Goal: Information Seeking & Learning: Check status

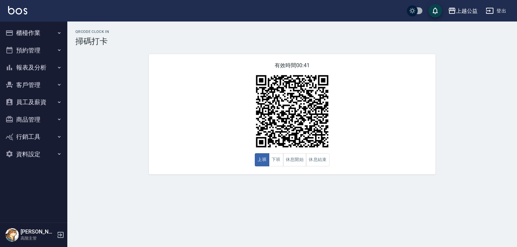
click at [45, 69] on button "報表及分析" at bounding box center [34, 67] width 62 height 17
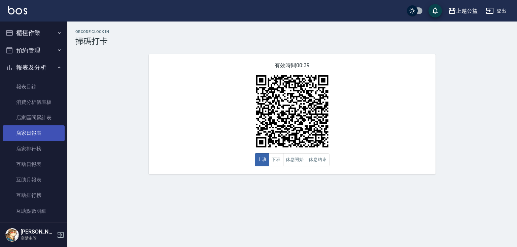
click at [45, 135] on link "店家日報表" at bounding box center [34, 133] width 62 height 15
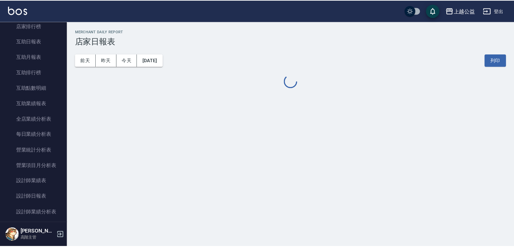
scroll to position [132, 0]
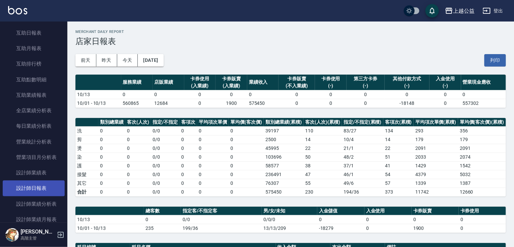
click at [45, 186] on link "設計師日報表" at bounding box center [34, 188] width 62 height 15
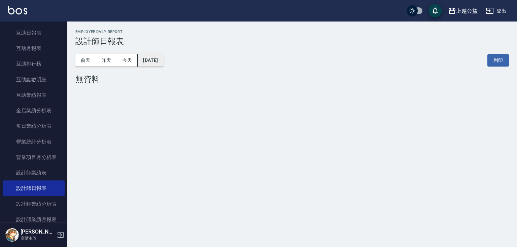
click at [157, 60] on button "[DATE]" at bounding box center [151, 60] width 26 height 12
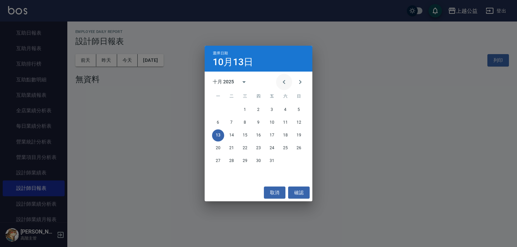
click at [285, 82] on icon "Previous month" at bounding box center [284, 82] width 8 height 8
click at [289, 121] on button "13" at bounding box center [285, 123] width 12 height 12
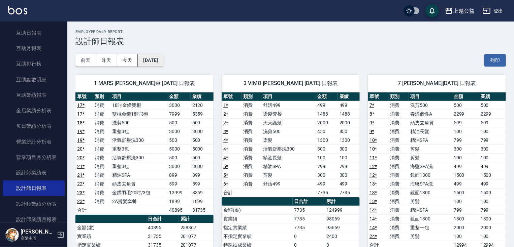
click at [163, 63] on button "[DATE]" at bounding box center [151, 60] width 26 height 12
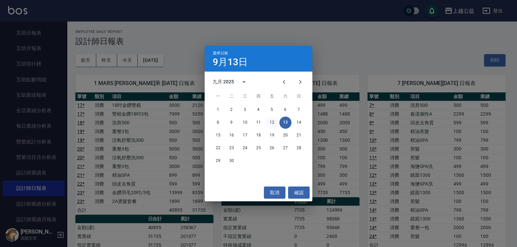
click at [270, 122] on button "12" at bounding box center [272, 123] width 12 height 12
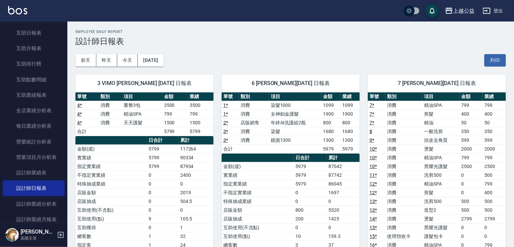
click at [163, 65] on button "[DATE]" at bounding box center [151, 60] width 26 height 12
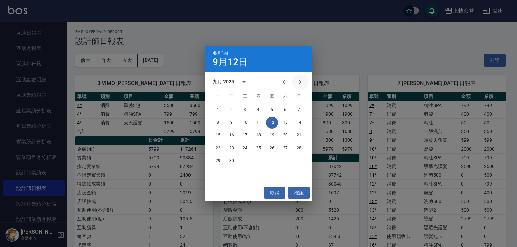
click at [301, 83] on icon "Next month" at bounding box center [300, 82] width 8 height 8
click at [297, 124] on button "12" at bounding box center [299, 123] width 12 height 12
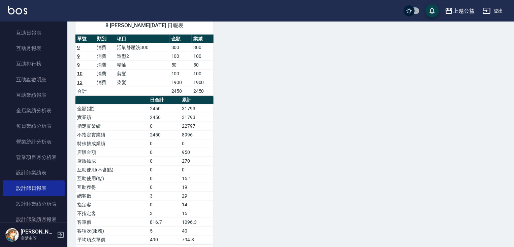
scroll to position [390, 0]
